Goal: Information Seeking & Learning: Learn about a topic

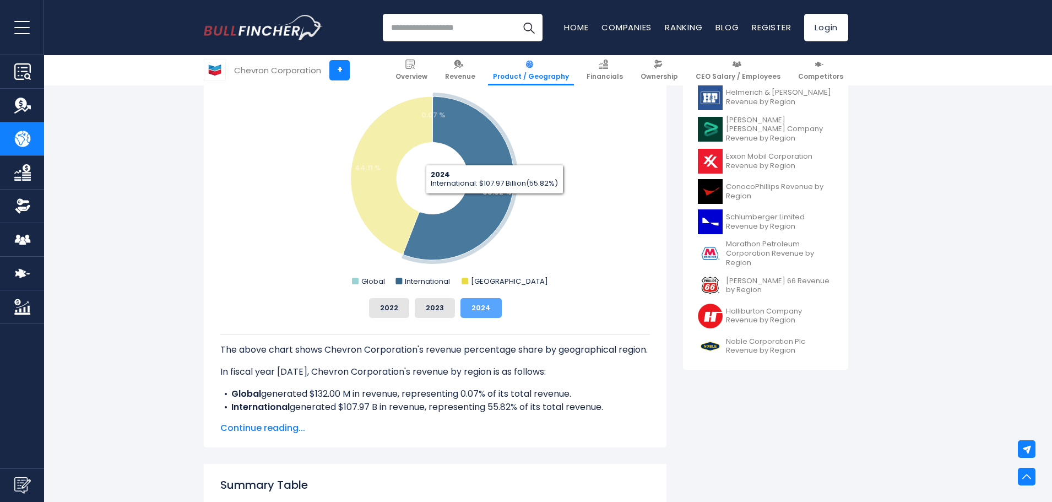
scroll to position [330, 0]
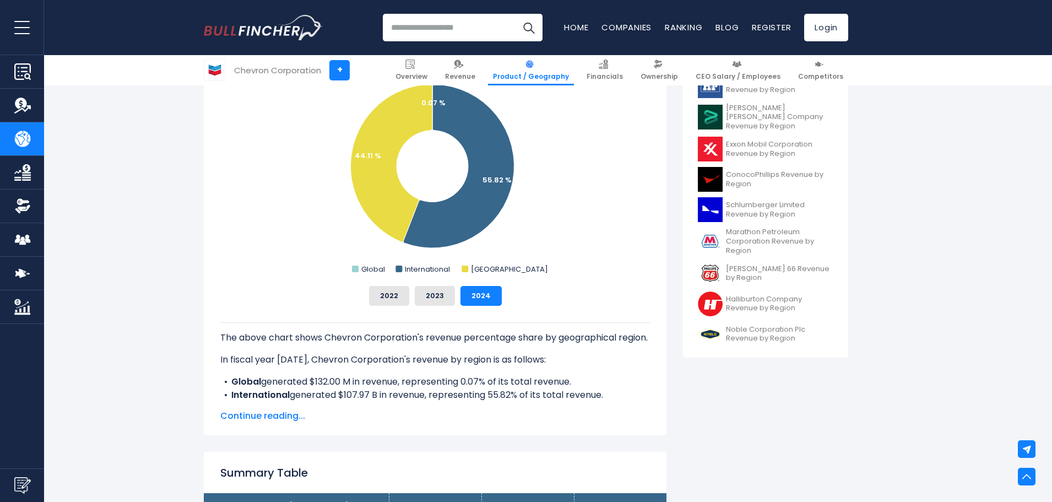
click at [283, 415] on span "Continue reading..." at bounding box center [435, 415] width 430 height 13
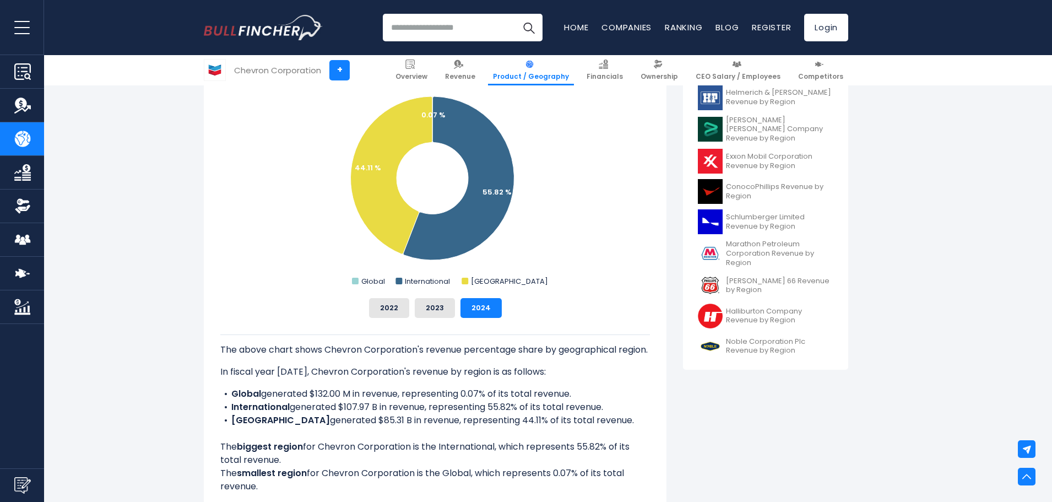
scroll to position [110, 0]
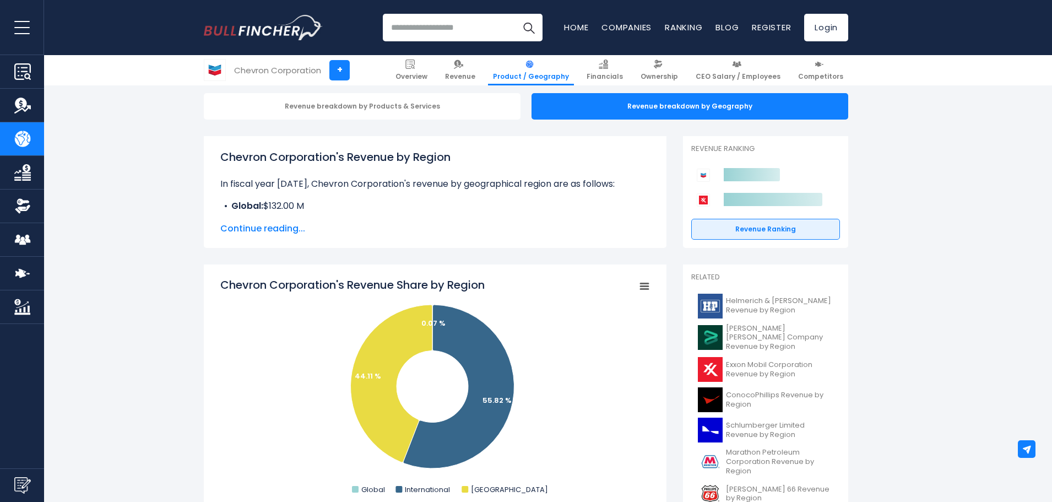
click at [273, 230] on span "Continue reading..." at bounding box center [435, 228] width 430 height 13
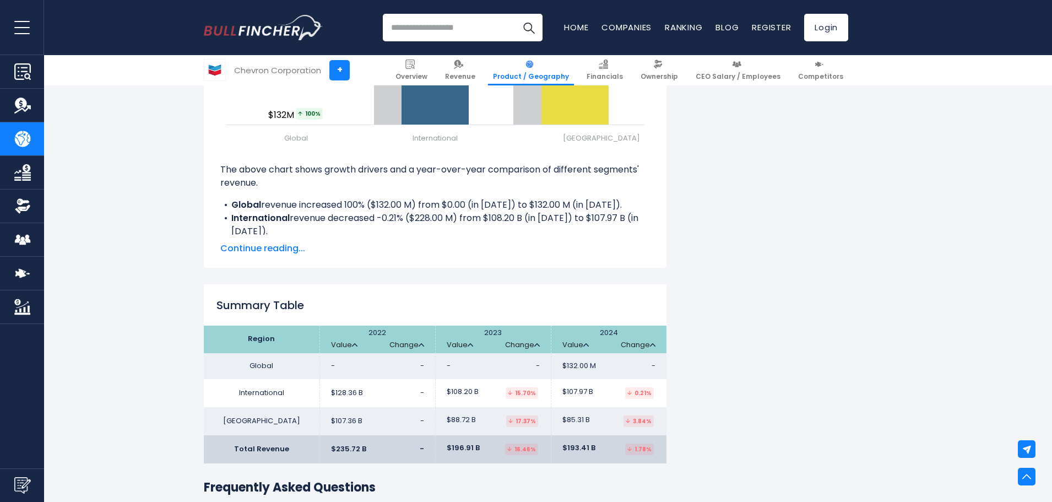
scroll to position [1597, 0]
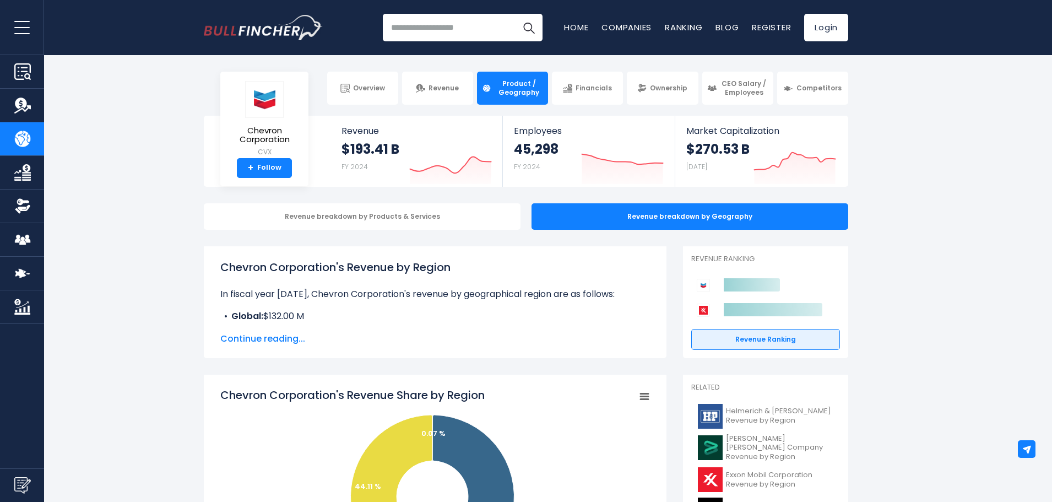
click at [422, 31] on input "search" at bounding box center [463, 28] width 160 height 28
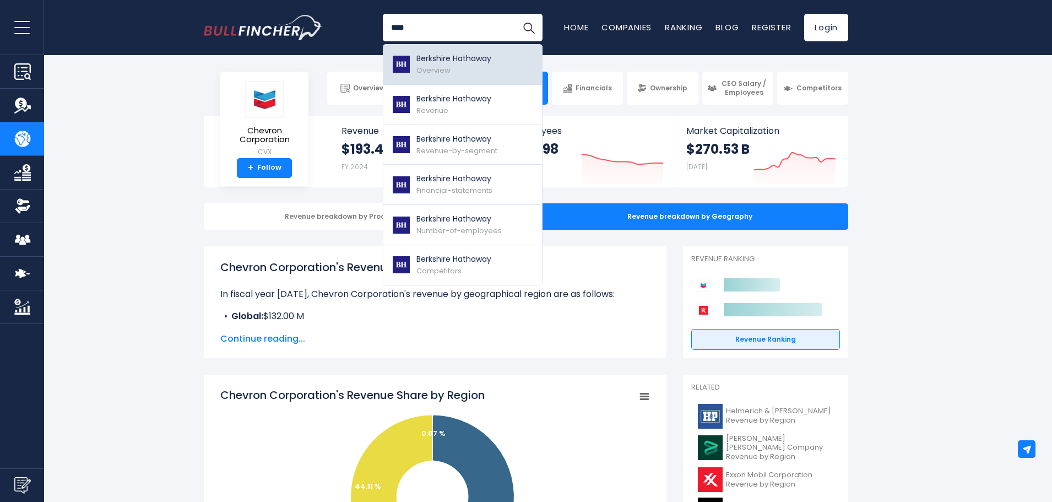
type input "****"
click at [431, 77] on link "Berkshire Hathaway Overview" at bounding box center [462, 65] width 159 height 40
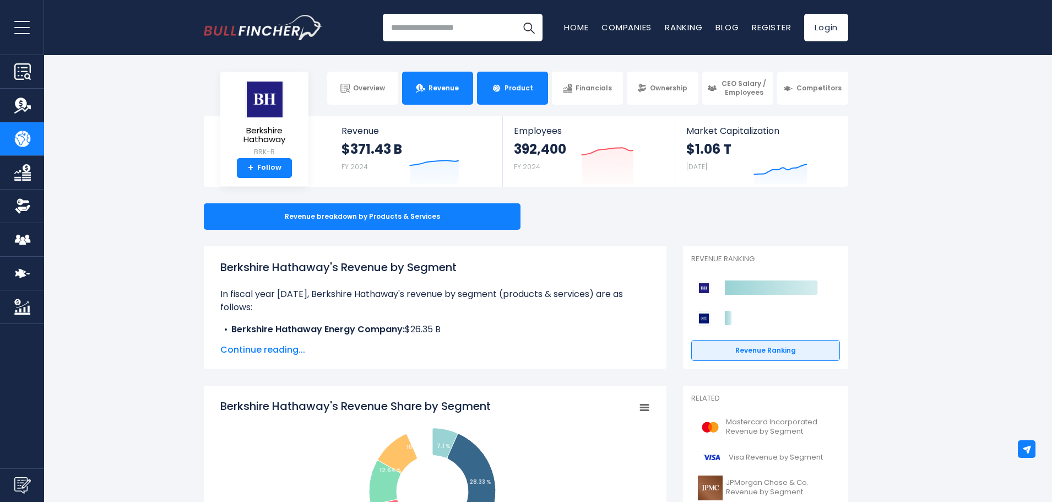
click at [443, 91] on span "Revenue" at bounding box center [444, 88] width 30 height 9
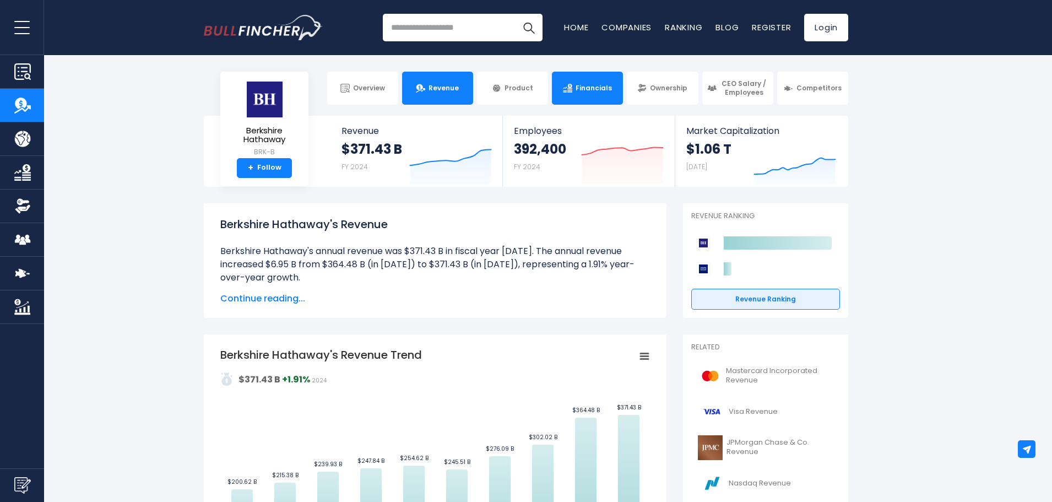
click at [574, 96] on link "Financials" at bounding box center [587, 88] width 71 height 33
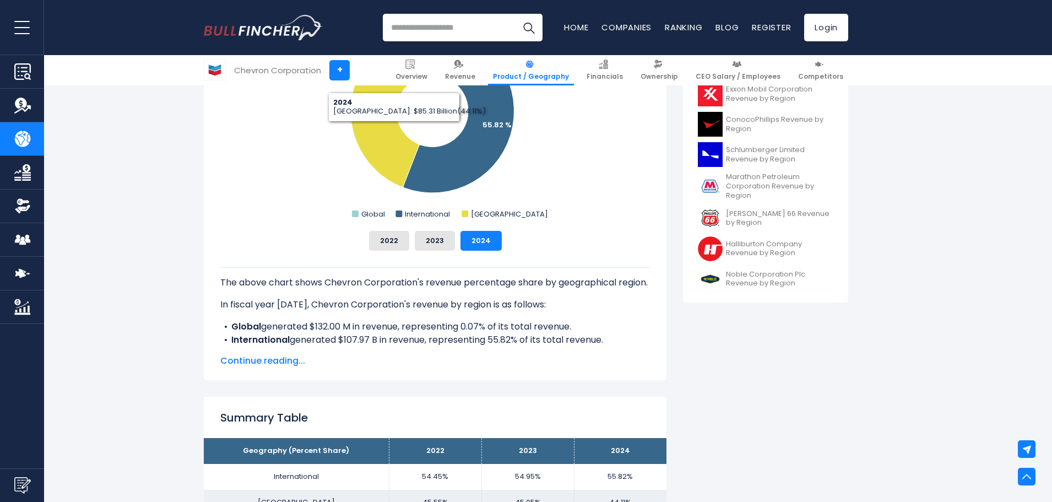
scroll to position [110, 0]
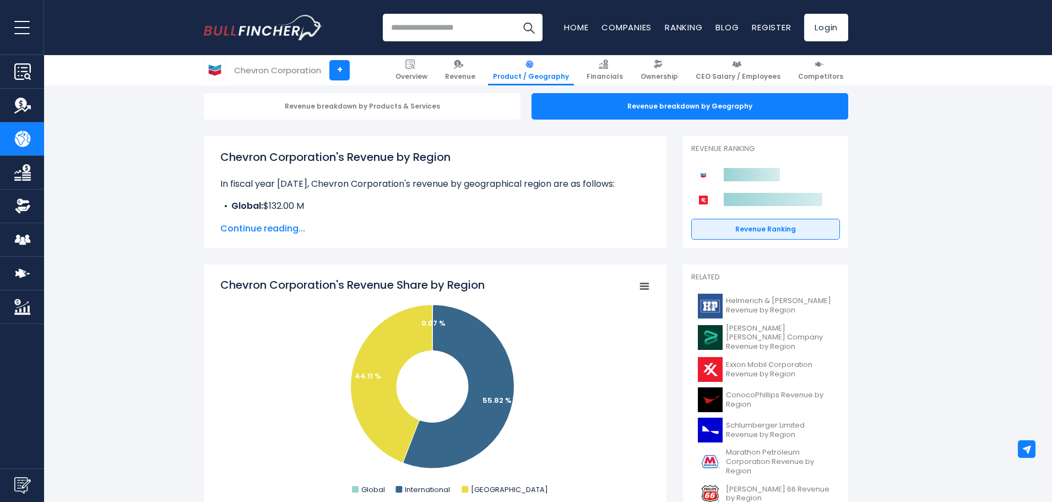
click at [264, 223] on span "Continue reading..." at bounding box center [435, 228] width 430 height 13
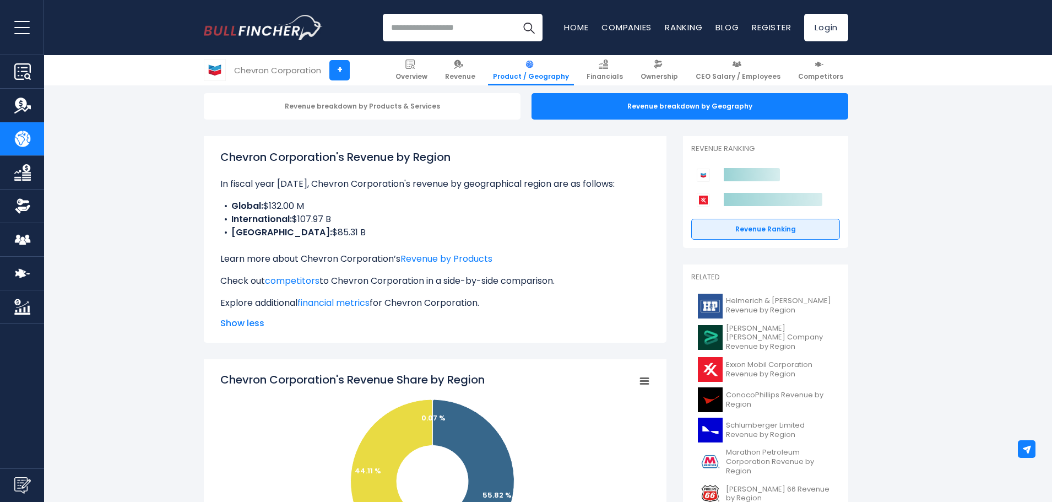
drag, startPoint x: 326, startPoint y: 218, endPoint x: 302, endPoint y: 218, distance: 23.7
click at [302, 218] on li "International: $107.97 B" at bounding box center [435, 219] width 430 height 13
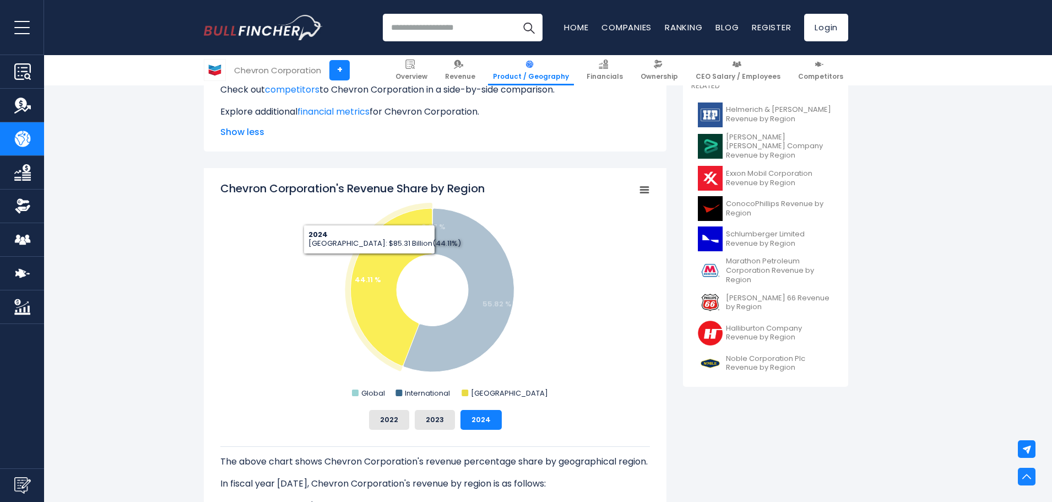
scroll to position [330, 0]
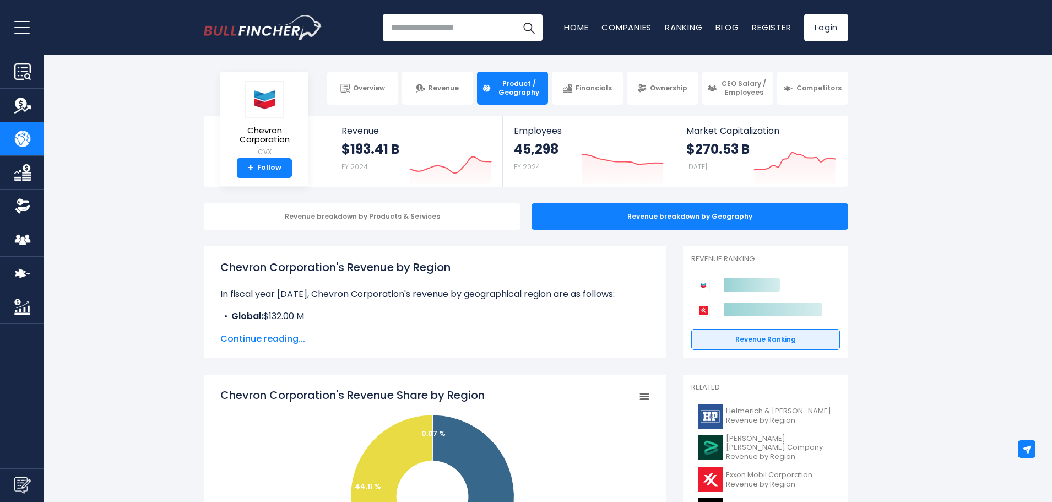
click at [452, 24] on input "search" at bounding box center [463, 28] width 160 height 28
type input "*********"
click at [515, 14] on button "Search" at bounding box center [529, 28] width 28 height 28
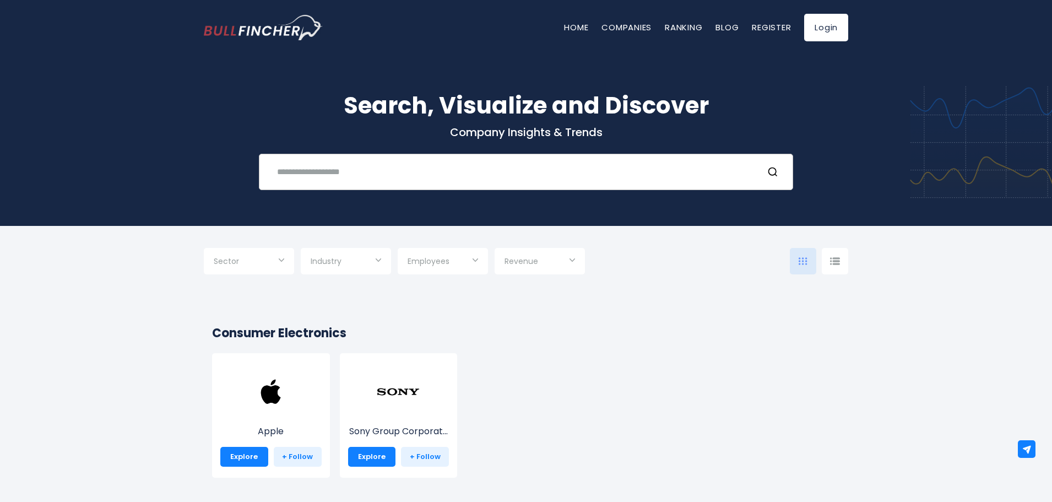
click at [429, 162] on input "text" at bounding box center [512, 171] width 484 height 20
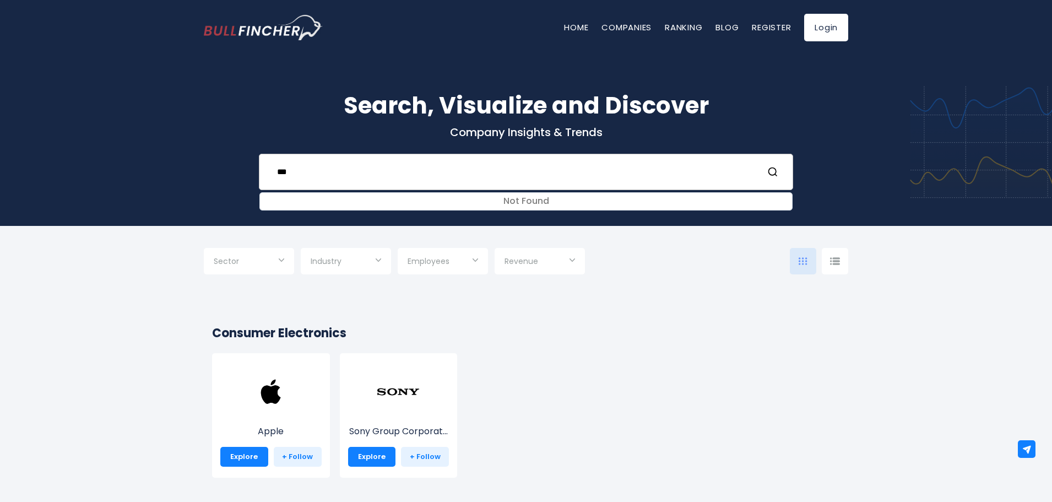
type input "****"
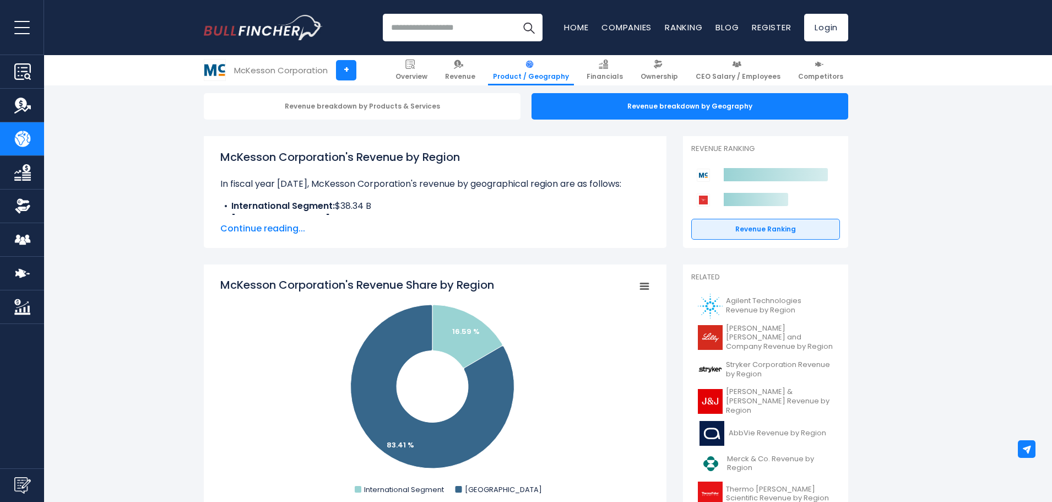
scroll to position [165, 0]
